Goal: Information Seeking & Learning: Learn about a topic

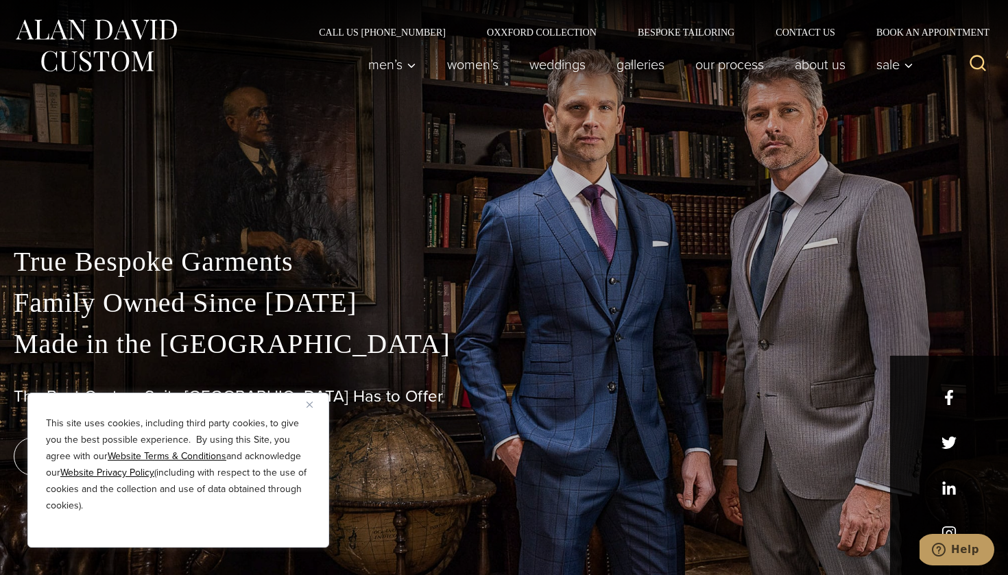
click at [317, 402] on button "Close" at bounding box center [314, 404] width 16 height 16
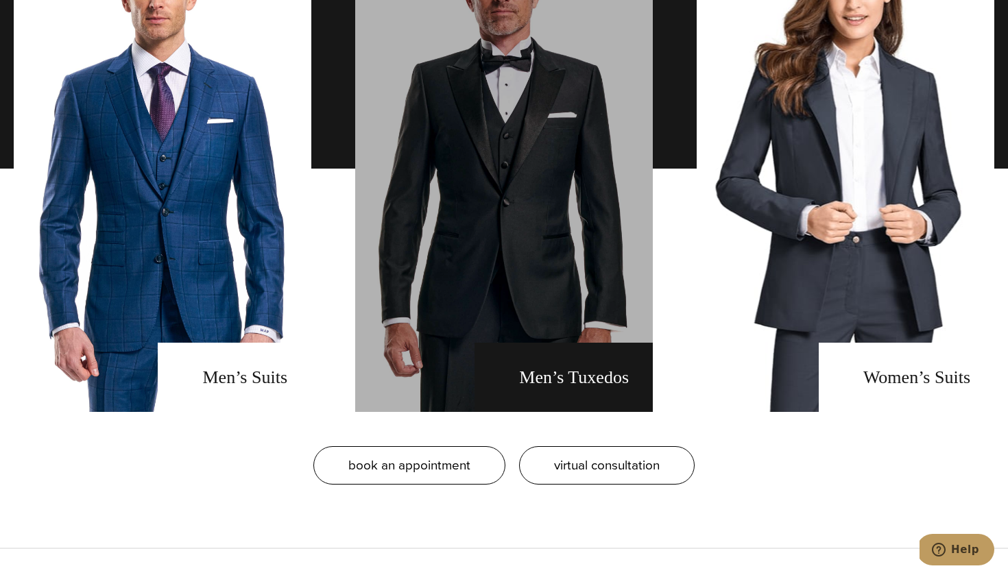
scroll to position [1120, 0]
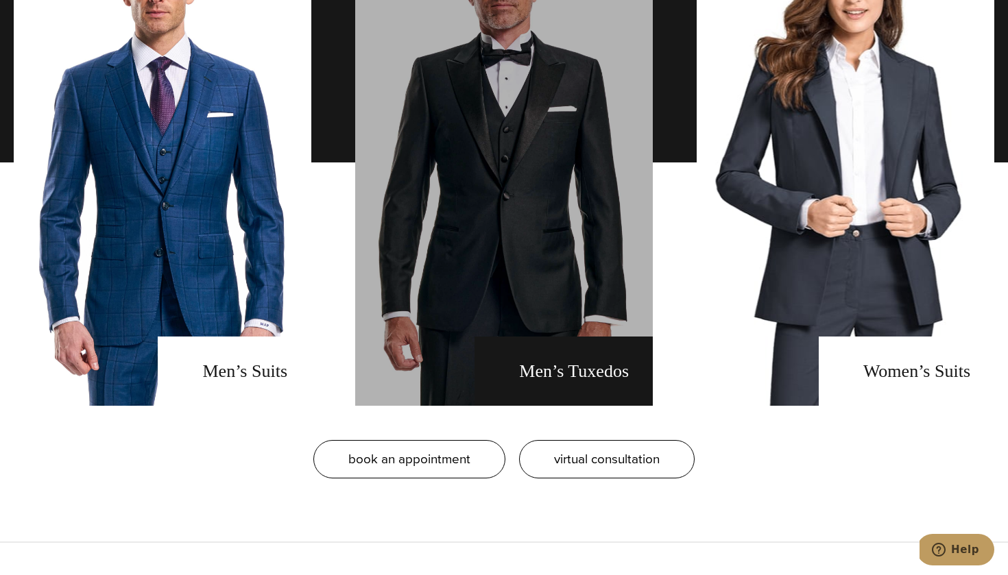
click at [549, 267] on link "men's tuxedos" at bounding box center [504, 162] width 298 height 487
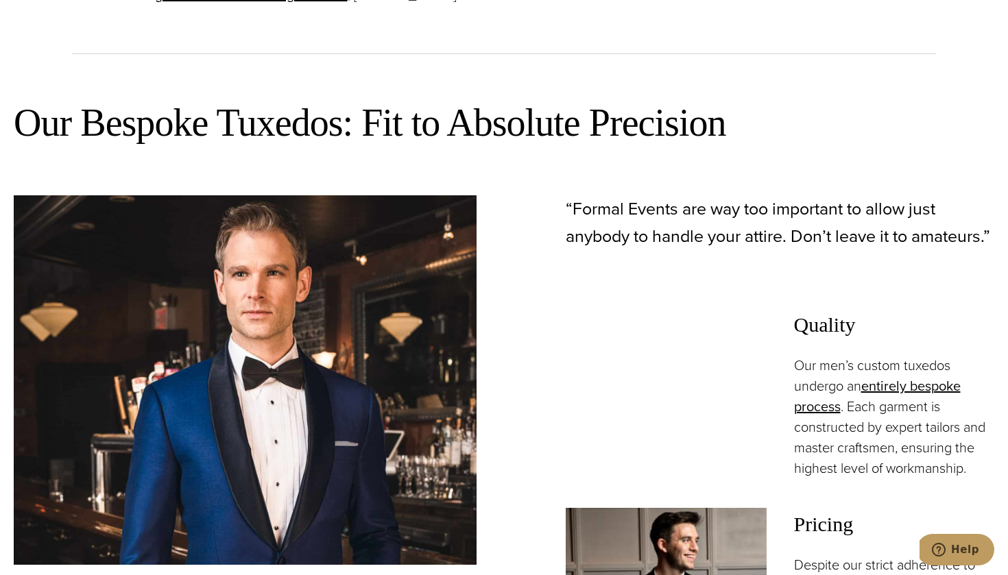
scroll to position [766, 0]
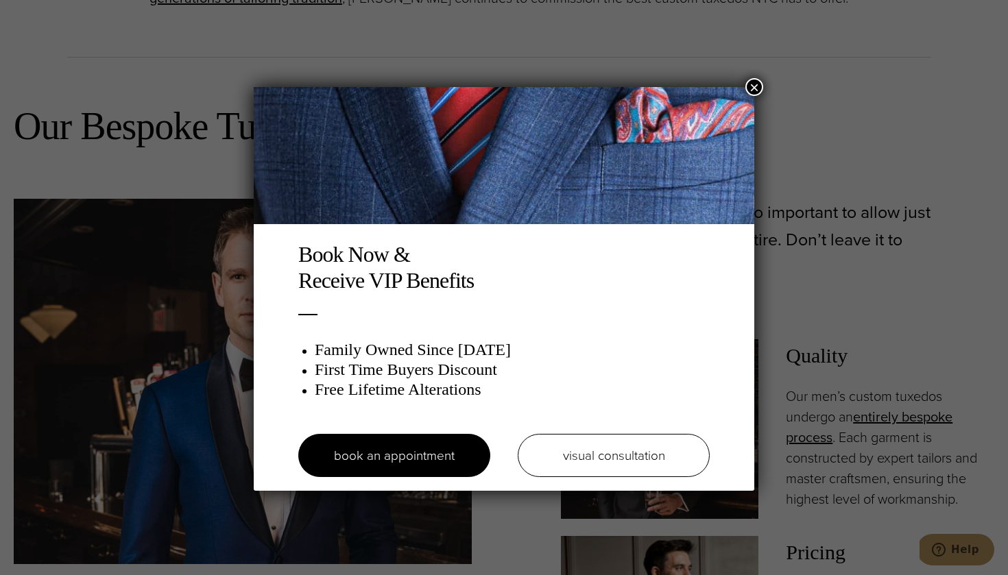
click at [755, 85] on button "×" at bounding box center [754, 87] width 18 height 18
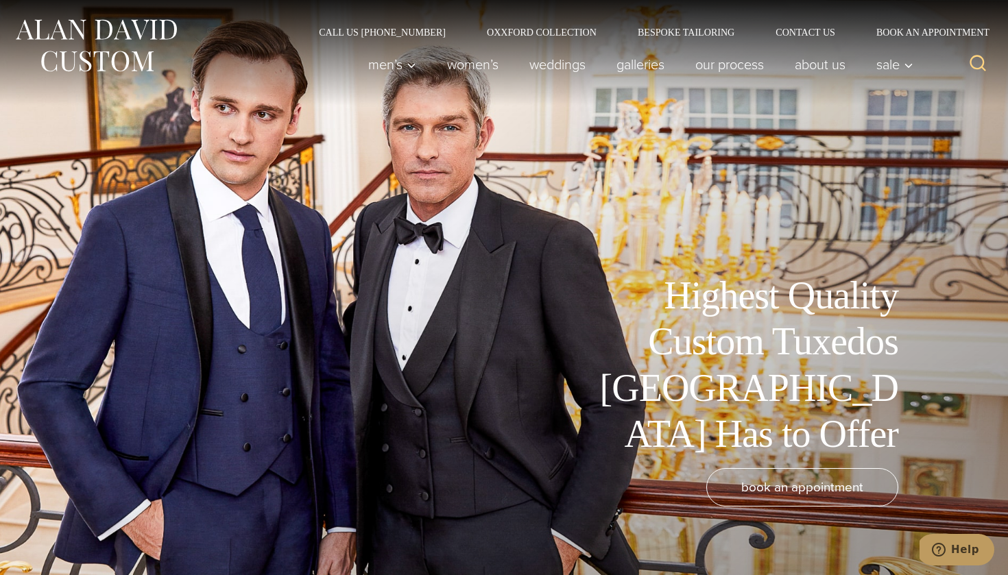
scroll to position [0, 0]
